Goal: Check status: Check status

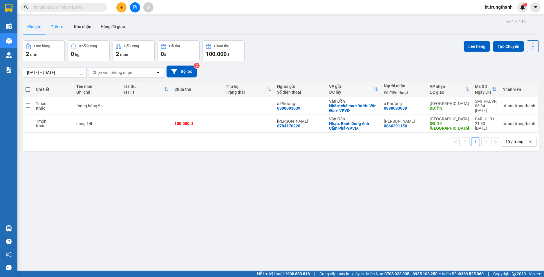
click at [55, 28] on button "Trên xe" at bounding box center [57, 27] width 23 height 14
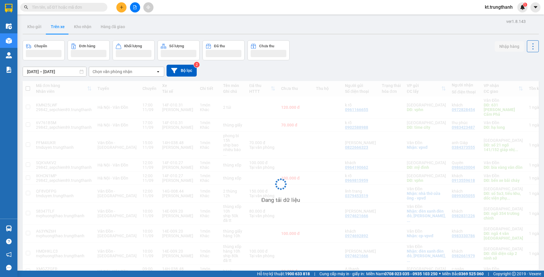
click at [45, 71] on input "10/09/2025 – 12/09/2025" at bounding box center [54, 71] width 63 height 9
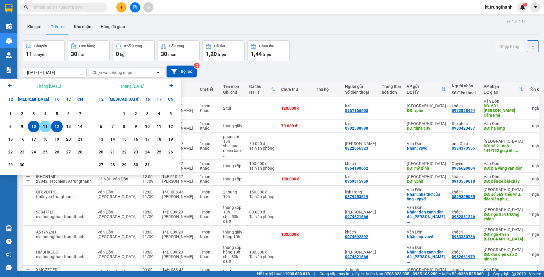
click at [44, 121] on div "11" at bounding box center [45, 127] width 12 height 12
type input "11/09/2025 – 11/09/2025"
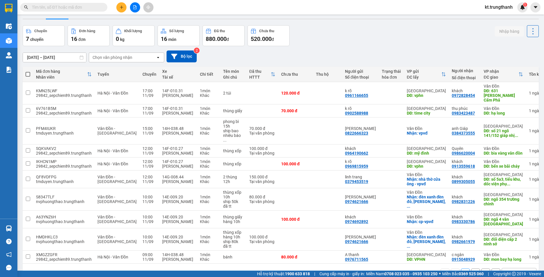
scroll to position [29, 0]
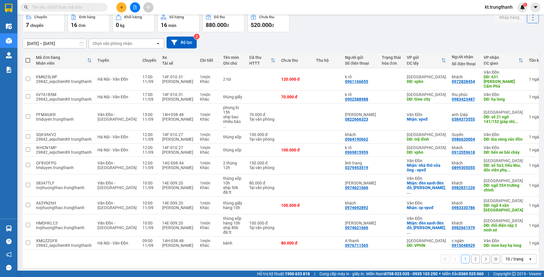
click at [474, 263] on button "2" at bounding box center [476, 259] width 9 height 9
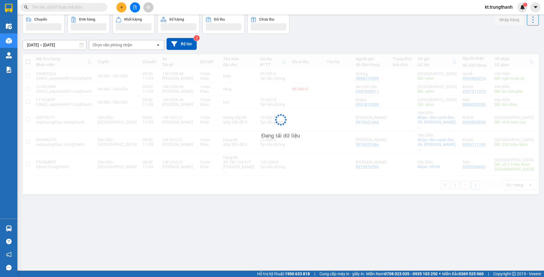
scroll to position [27, 0]
